Goal: Navigation & Orientation: Find specific page/section

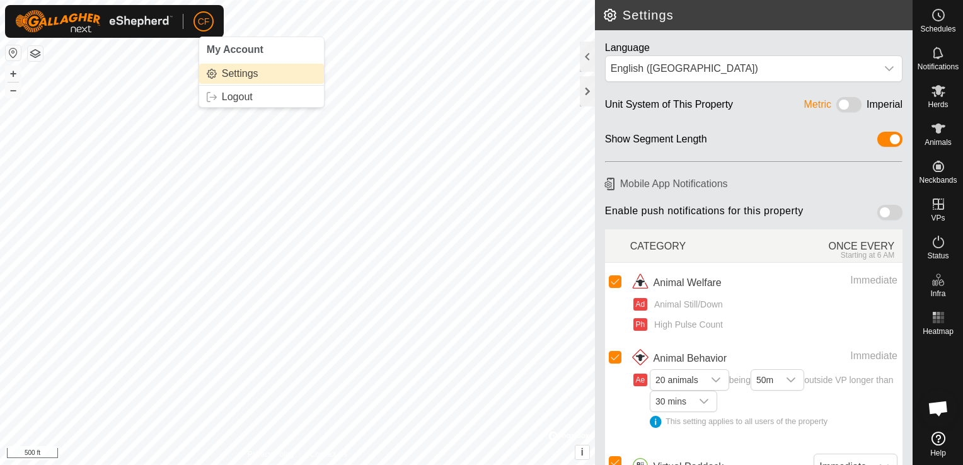
click at [223, 74] on link "Settings" at bounding box center [261, 74] width 125 height 20
click at [584, 93] on div at bounding box center [587, 91] width 15 height 30
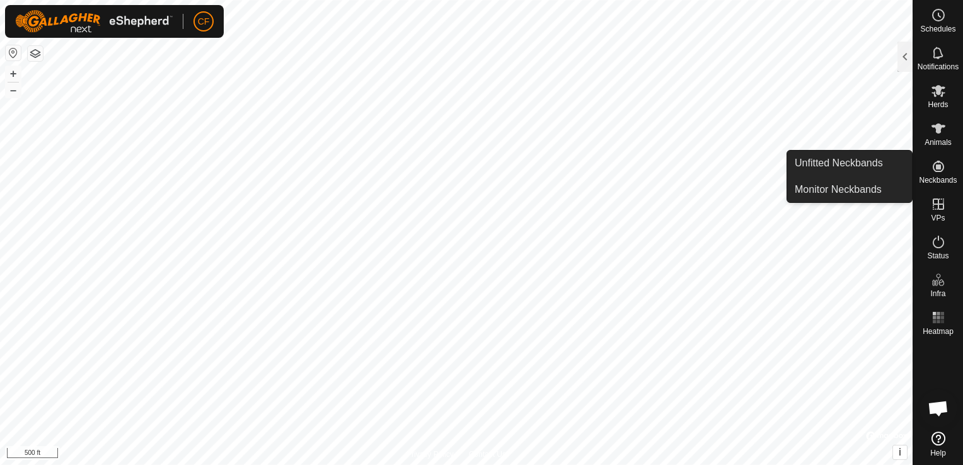
click at [941, 163] on icon at bounding box center [938, 166] width 15 height 15
click at [877, 163] on link "Unfitted Neckbands" at bounding box center [849, 163] width 125 height 25
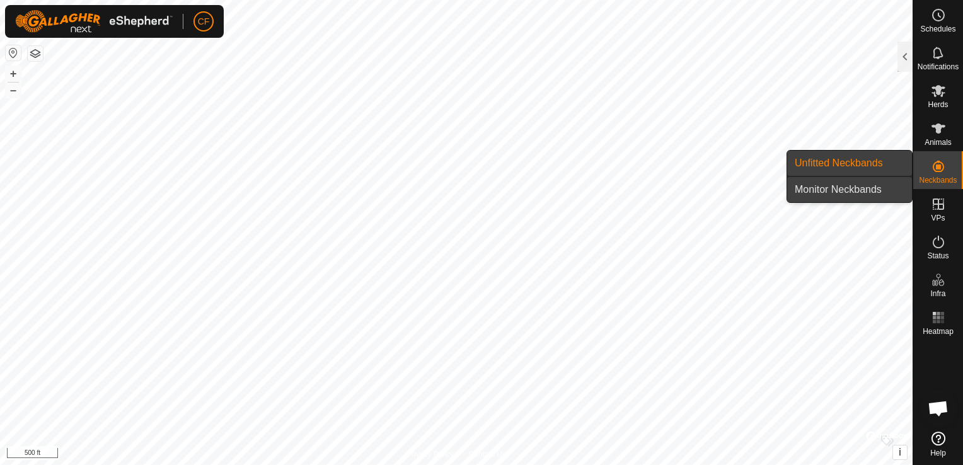
click at [842, 191] on link "Monitor Neckbands" at bounding box center [849, 189] width 125 height 25
click at [931, 163] on icon at bounding box center [938, 166] width 15 height 15
click at [875, 163] on link "Unfitted Neckbands" at bounding box center [849, 163] width 125 height 25
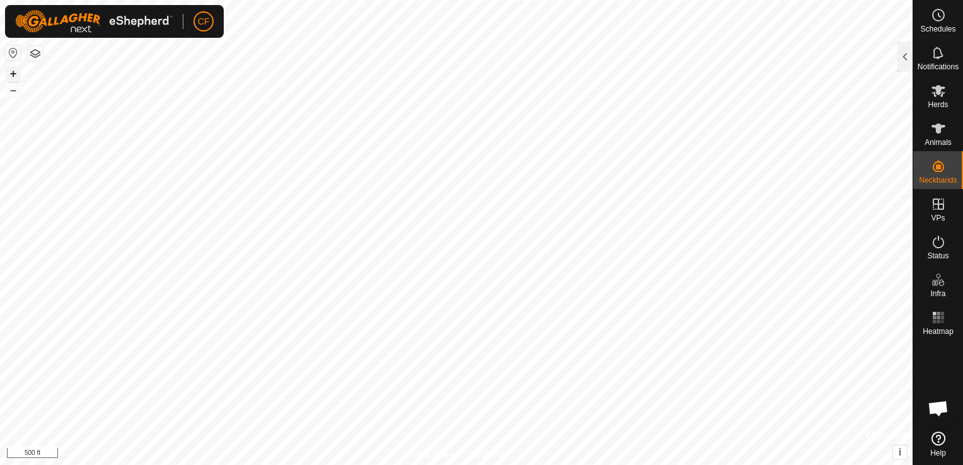
click at [9, 73] on button "+" at bounding box center [13, 73] width 15 height 15
click at [744, 465] on html "CF Schedules Notifications Herds Animals Neckbands VPs Status Infra Heatmap Hel…" at bounding box center [481, 232] width 963 height 465
click at [941, 247] on icon at bounding box center [938, 242] width 11 height 13
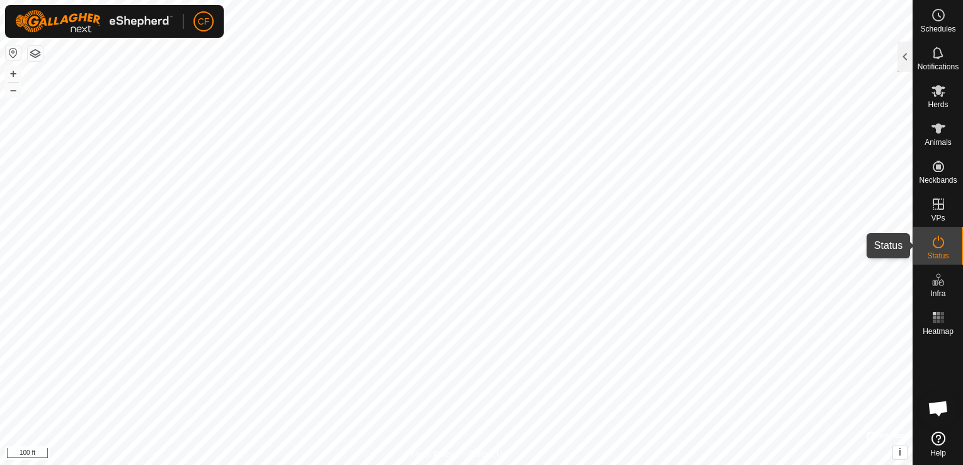
click at [938, 245] on icon at bounding box center [938, 242] width 15 height 15
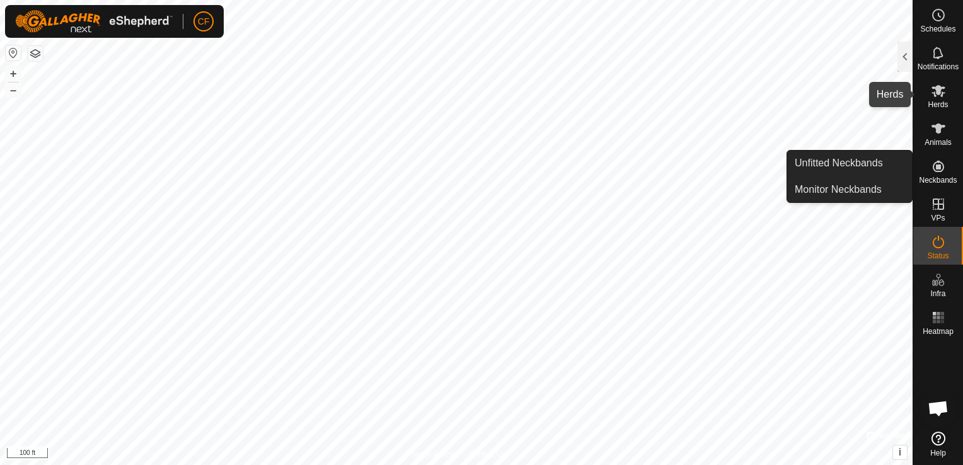
click at [932, 90] on icon at bounding box center [938, 90] width 15 height 15
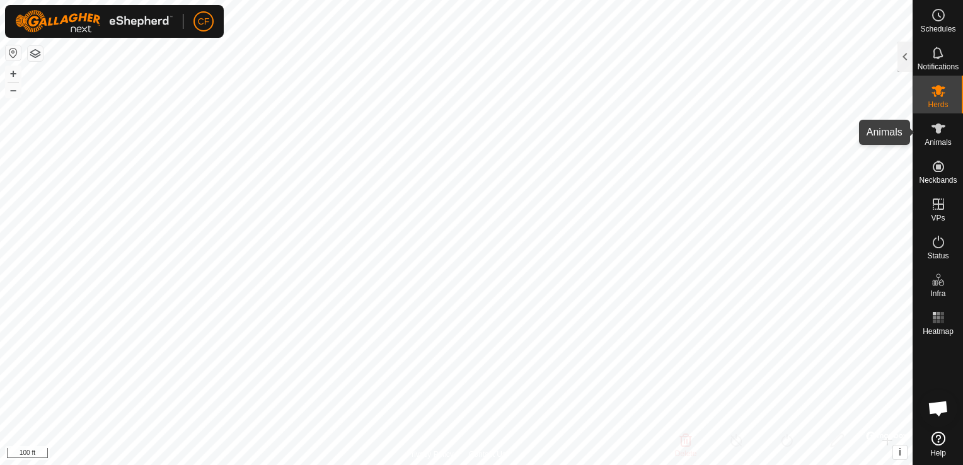
click at [938, 132] on icon at bounding box center [939, 129] width 14 height 10
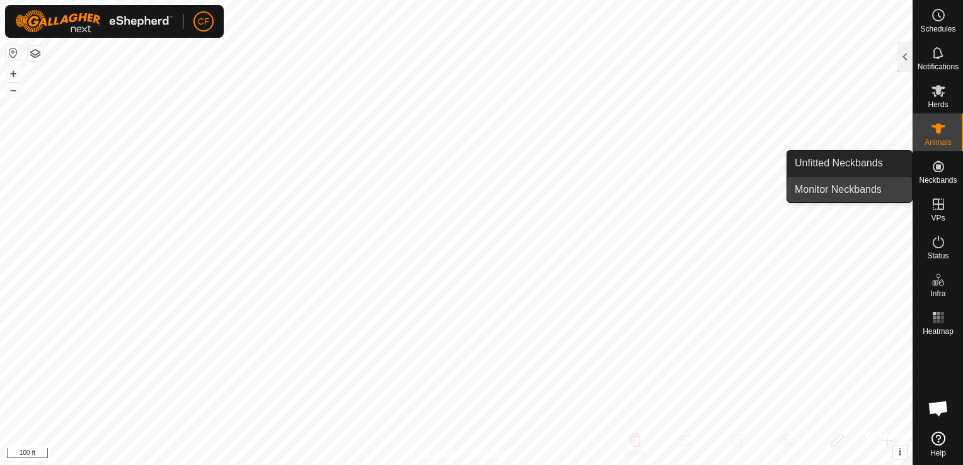
click at [874, 193] on link "Monitor Neckbands" at bounding box center [849, 189] width 125 height 25
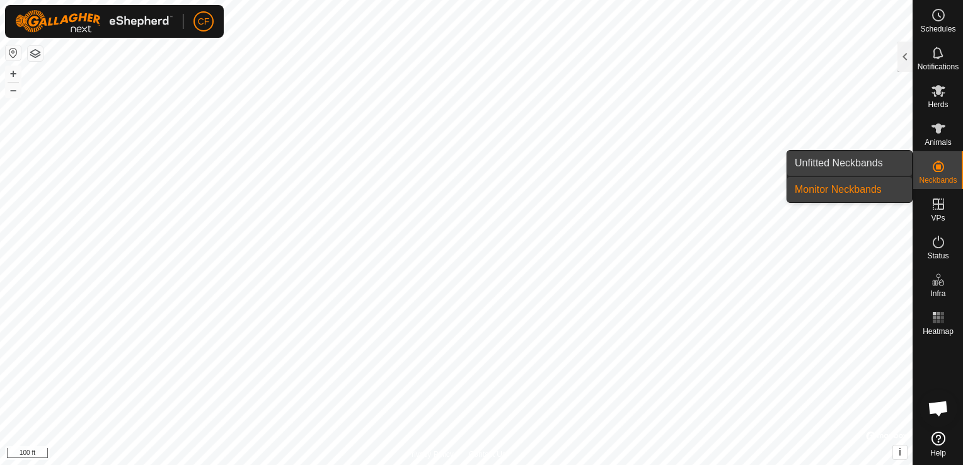
click at [870, 158] on link "Unfitted Neckbands" at bounding box center [849, 163] width 125 height 25
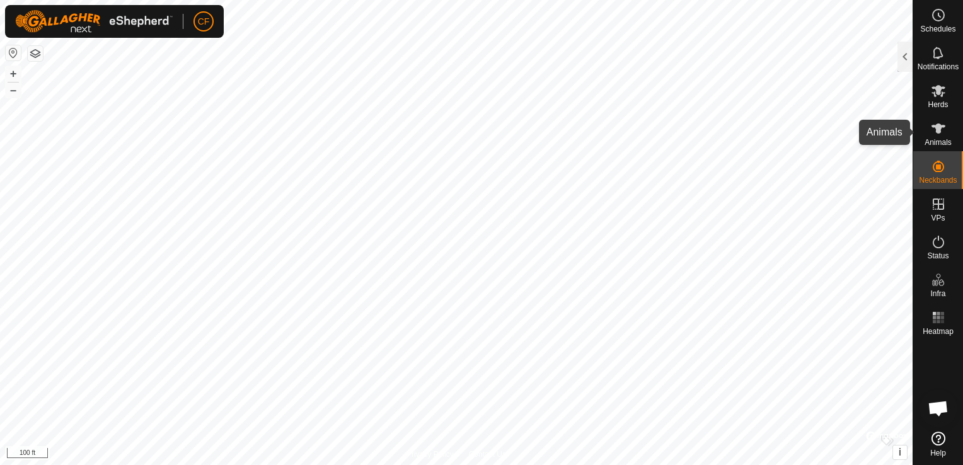
click at [941, 128] on icon at bounding box center [938, 128] width 15 height 15
click at [931, 127] on icon at bounding box center [938, 128] width 15 height 15
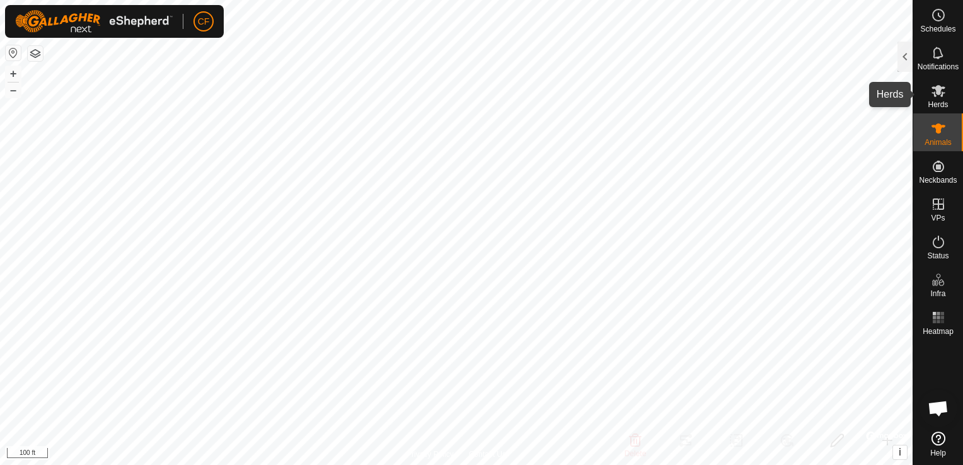
click at [951, 92] on div "Herds" at bounding box center [939, 95] width 50 height 38
click at [902, 66] on div at bounding box center [905, 57] width 15 height 30
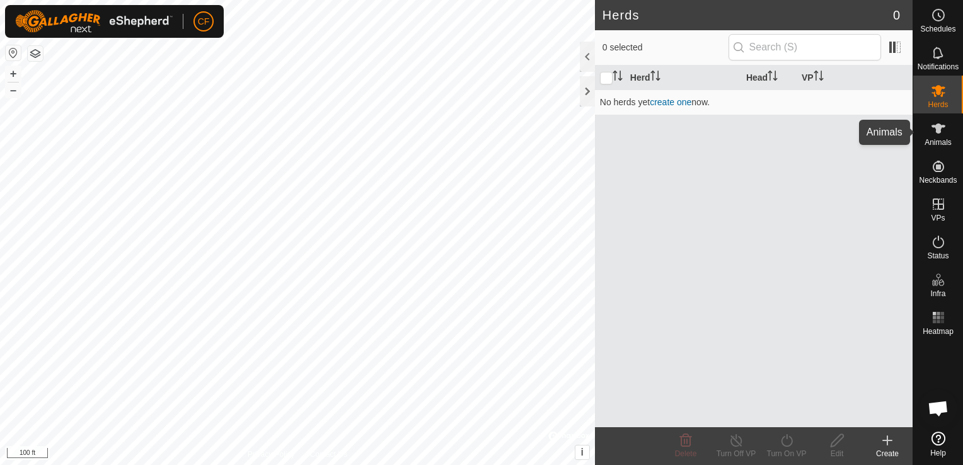
click at [948, 132] on es-animals-svg-icon at bounding box center [938, 129] width 23 height 20
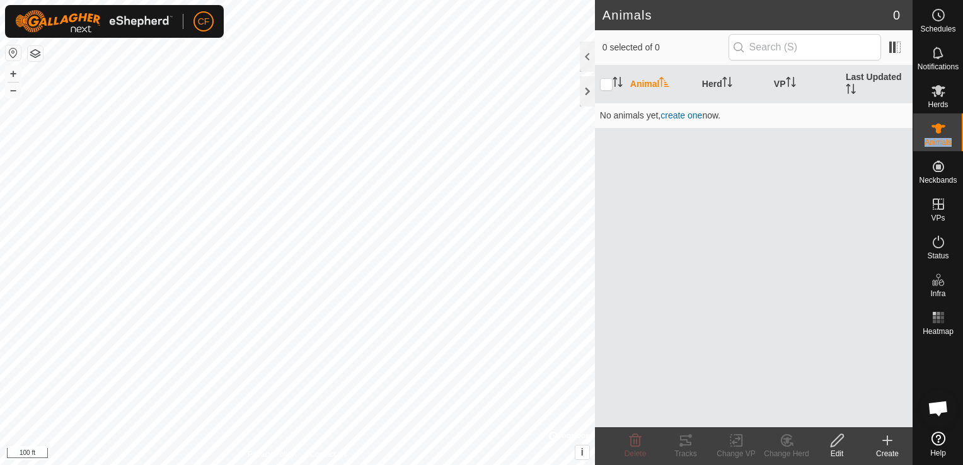
click at [948, 132] on es-animals-svg-icon at bounding box center [938, 129] width 23 height 20
click at [936, 164] on icon at bounding box center [938, 166] width 15 height 15
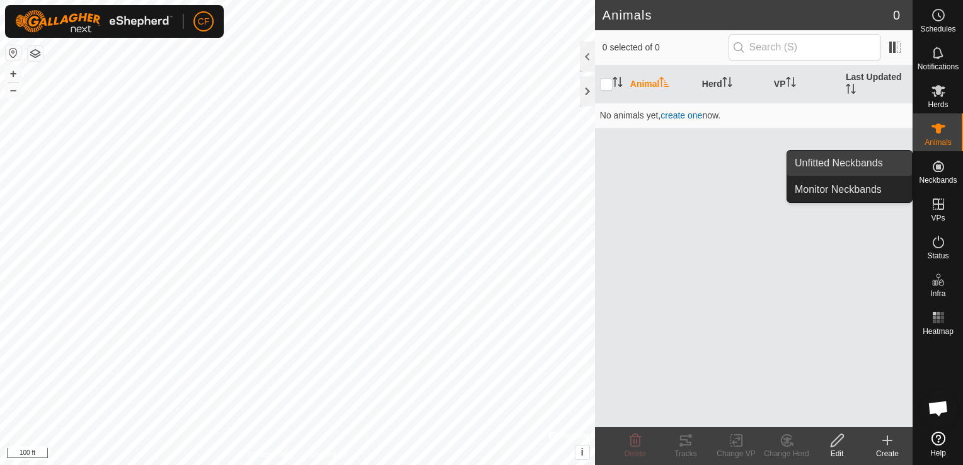
click at [867, 160] on link "Unfitted Neckbands" at bounding box center [849, 163] width 125 height 25
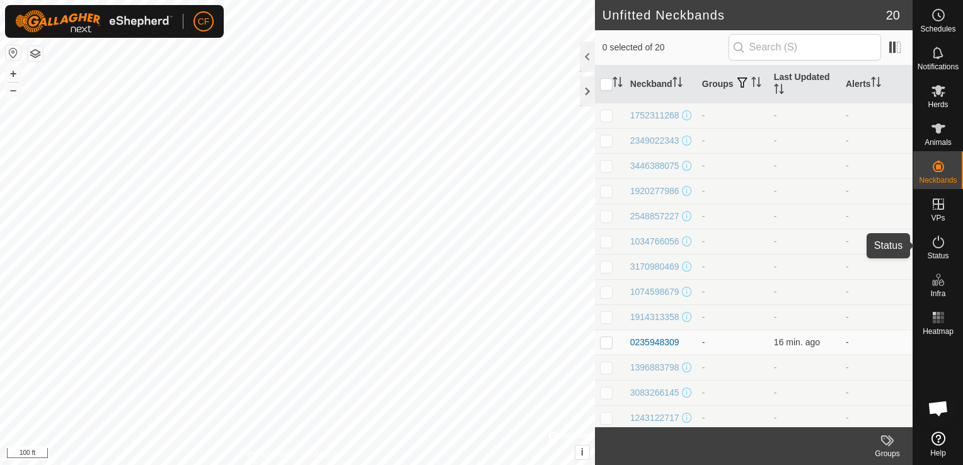
click at [938, 239] on icon at bounding box center [938, 242] width 11 height 13
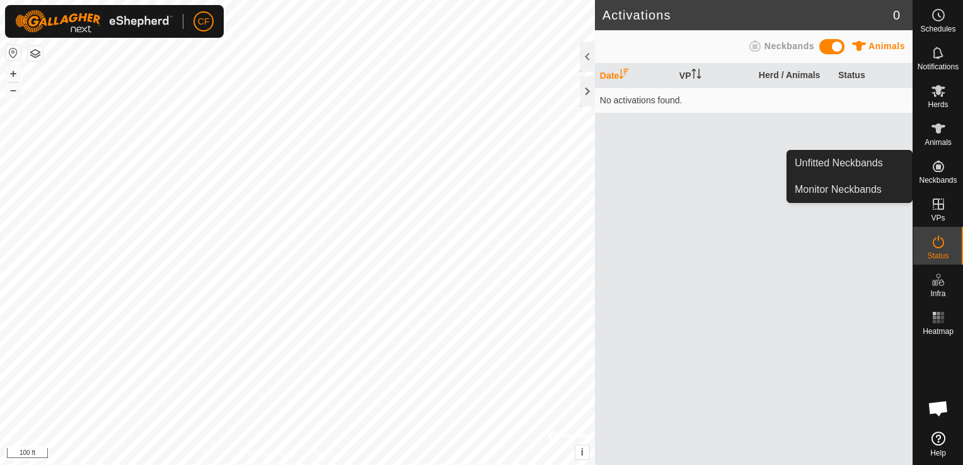
click at [940, 165] on icon at bounding box center [938, 166] width 11 height 11
click at [934, 170] on icon at bounding box center [938, 166] width 11 height 11
click at [844, 165] on link "Unfitted Neckbands" at bounding box center [849, 163] width 125 height 25
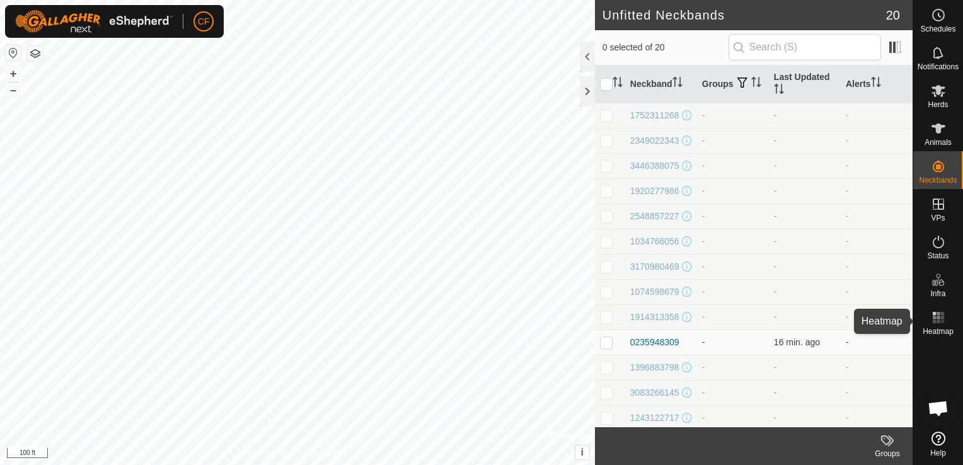
click at [945, 320] on icon at bounding box center [938, 317] width 15 height 15
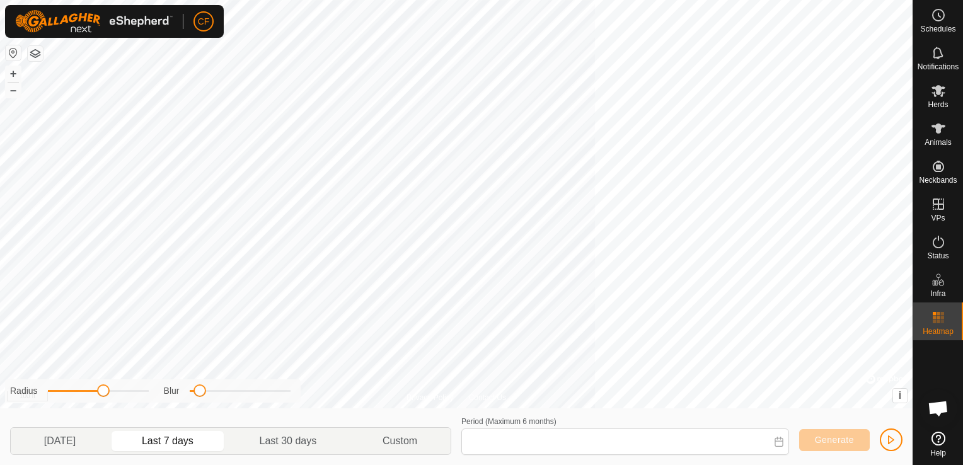
type input "[DATE] - [DATE]"
